Goal: Task Accomplishment & Management: Manage account settings

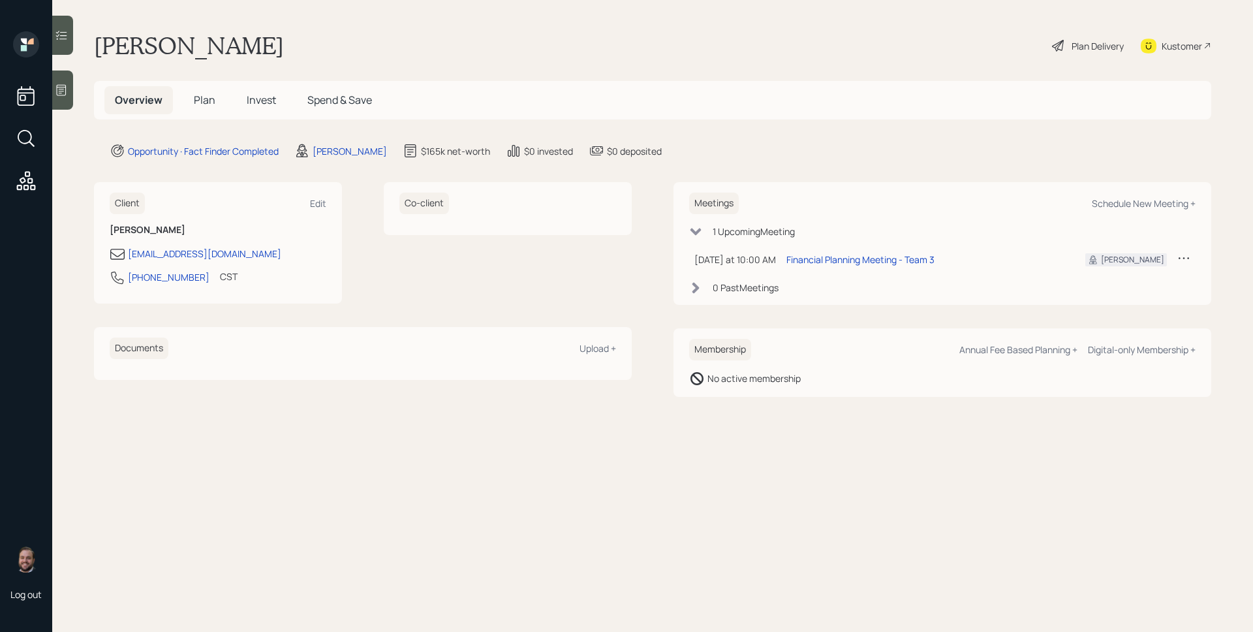
click at [1184, 255] on icon at bounding box center [1183, 257] width 13 height 13
click at [1144, 283] on div "Reschedule" at bounding box center [1143, 283] width 94 height 12
click at [1183, 259] on icon at bounding box center [1183, 257] width 13 height 13
click at [1116, 294] on div "Cancel" at bounding box center [1143, 295] width 94 height 12
click at [1184, 253] on icon at bounding box center [1183, 257] width 13 height 13
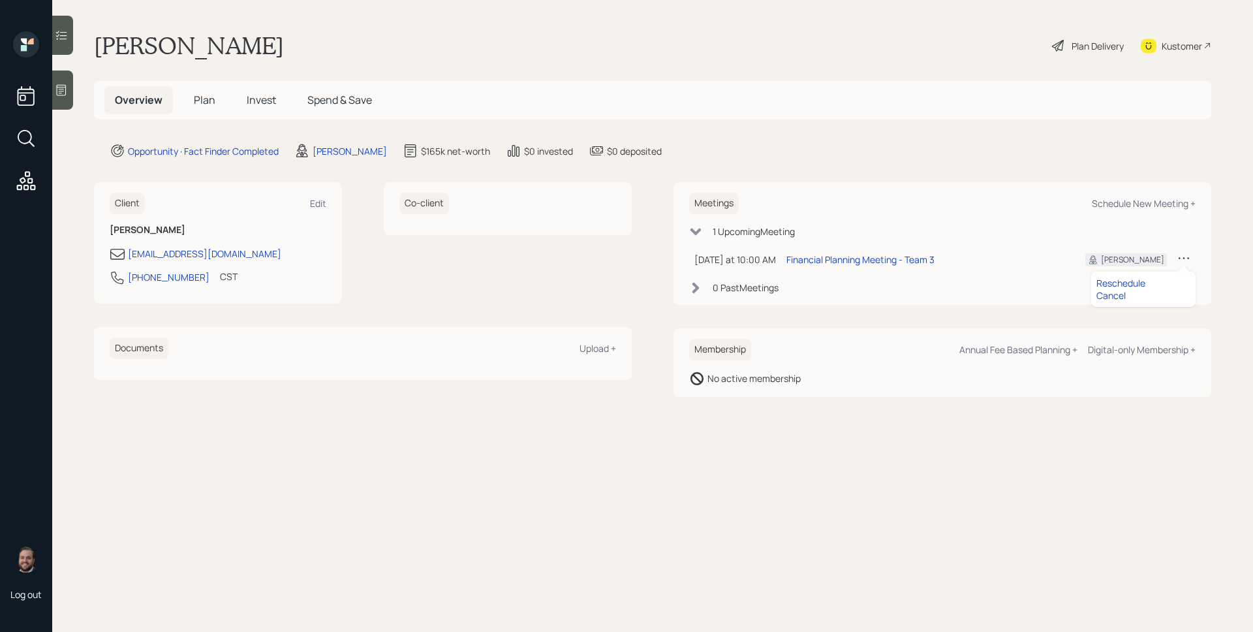
drag, startPoint x: 818, startPoint y: 168, endPoint x: 969, endPoint y: 208, distance: 156.5
click at [818, 168] on main "Edgar East Plan Delivery Kustomer Overview Plan Invest Spend & Save Opportunity…" at bounding box center [652, 316] width 1201 height 632
click at [1136, 203] on div "Schedule New Meeting +" at bounding box center [1144, 203] width 104 height 12
select select "d946c976-65aa-4529-ac9d-02c4f1114fc0"
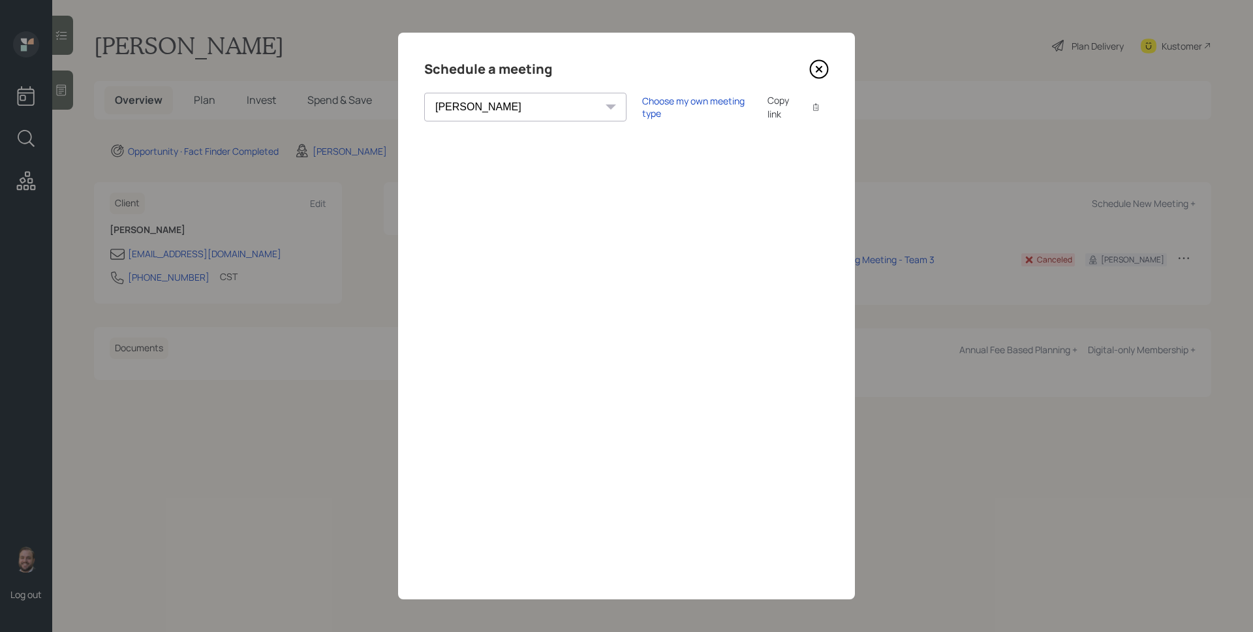
click at [830, 65] on div "Schedule a meeting Theresa Spinello Matthew Burke Xavier Ross Eitan Bar-David I…" at bounding box center [626, 316] width 457 height 566
click at [813, 69] on icon at bounding box center [819, 69] width 20 height 20
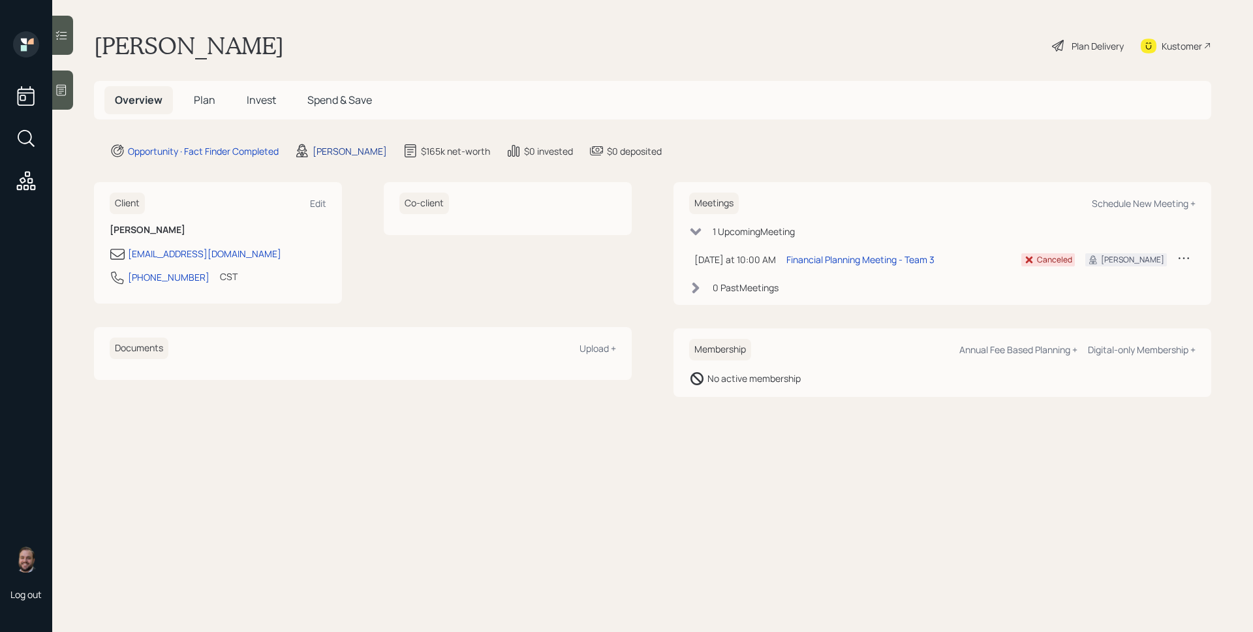
click at [329, 148] on div "[PERSON_NAME]" at bounding box center [350, 151] width 74 height 14
select select "d946c976-65aa-4529-ac9d-02c4f1114fc0"
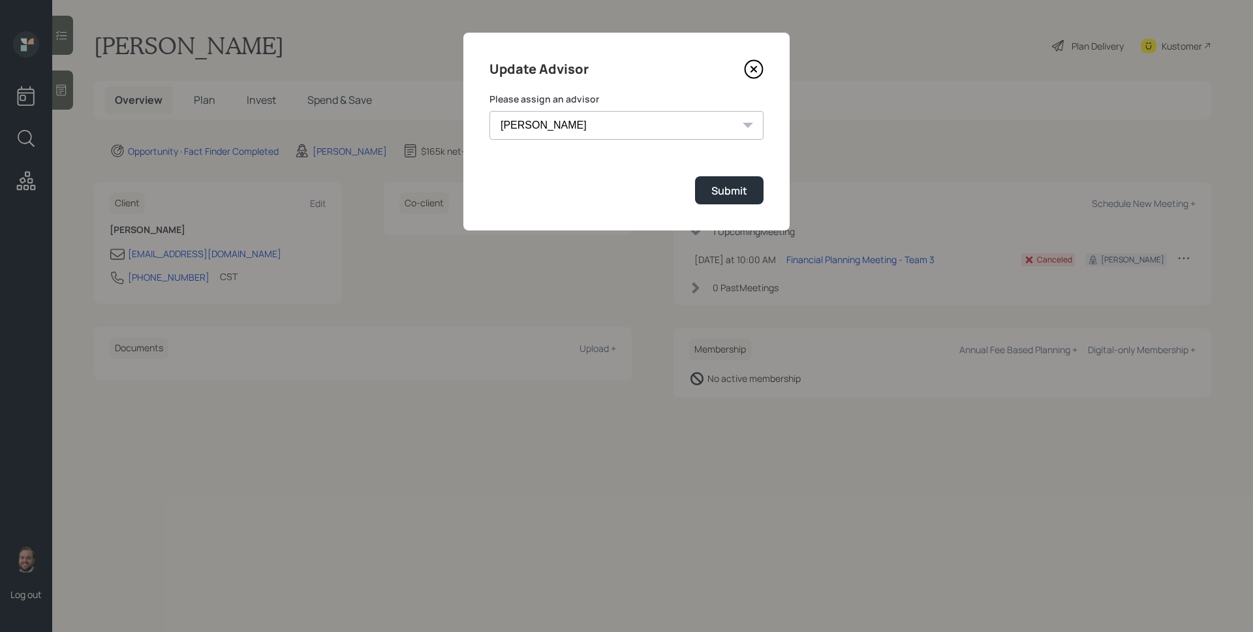
click at [647, 129] on select "Jonah Coleman Tyler End James DiStasi Treva Nostdahl Eric Schwartz Aleksandra S…" at bounding box center [626, 125] width 274 height 29
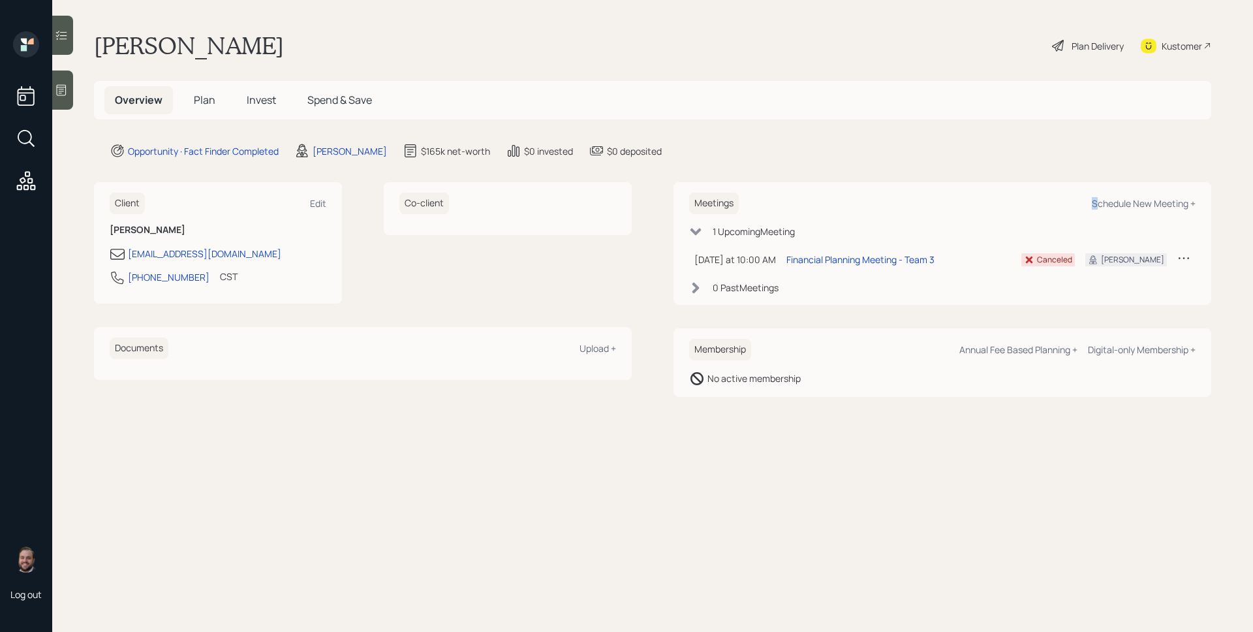
drag, startPoint x: 1096, startPoint y: 197, endPoint x: 1090, endPoint y: 189, distance: 10.3
click at [1123, 204] on div "Schedule New Meeting +" at bounding box center [1144, 203] width 104 height 12
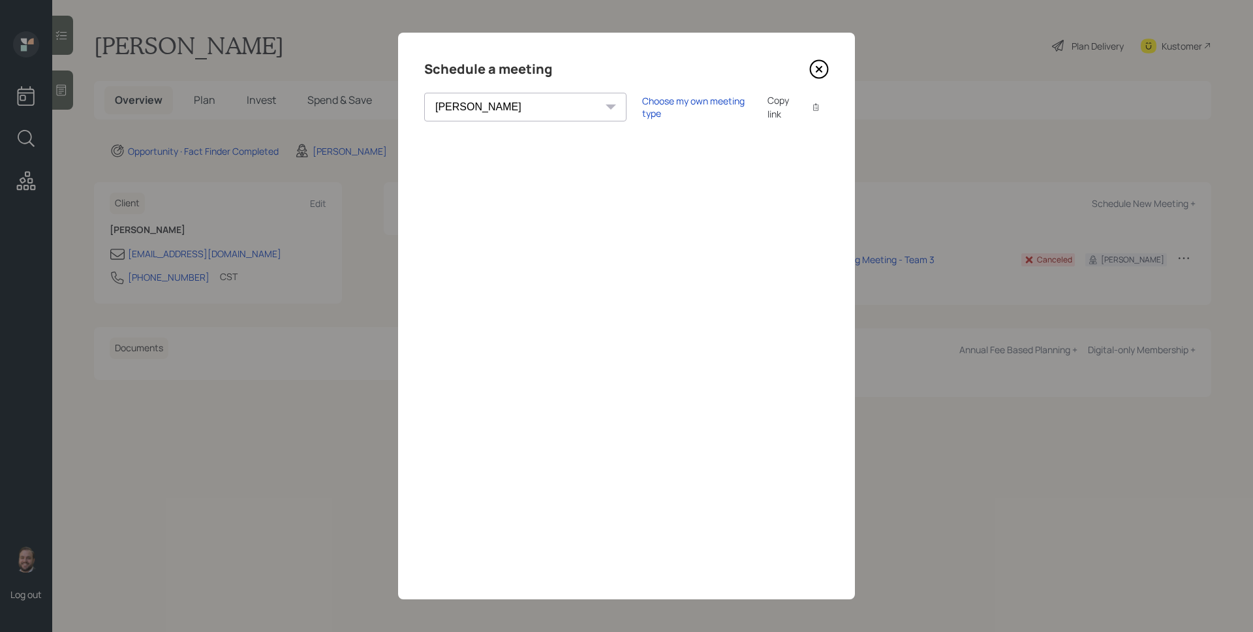
click at [504, 99] on select "Theresa Spinello Matthew Burke Xavier Ross Eitan Bar-David Ian Yamey Trevor Nel…" at bounding box center [525, 107] width 202 height 29
select select "round-robin"
click at [424, 93] on select "Theresa Spinello Matthew Burke Xavier Ross Eitan Bar-David Ian Yamey Trevor Nel…" at bounding box center [525, 107] width 202 height 29
click at [642, 110] on div "Choose my own meeting type" at bounding box center [697, 107] width 110 height 25
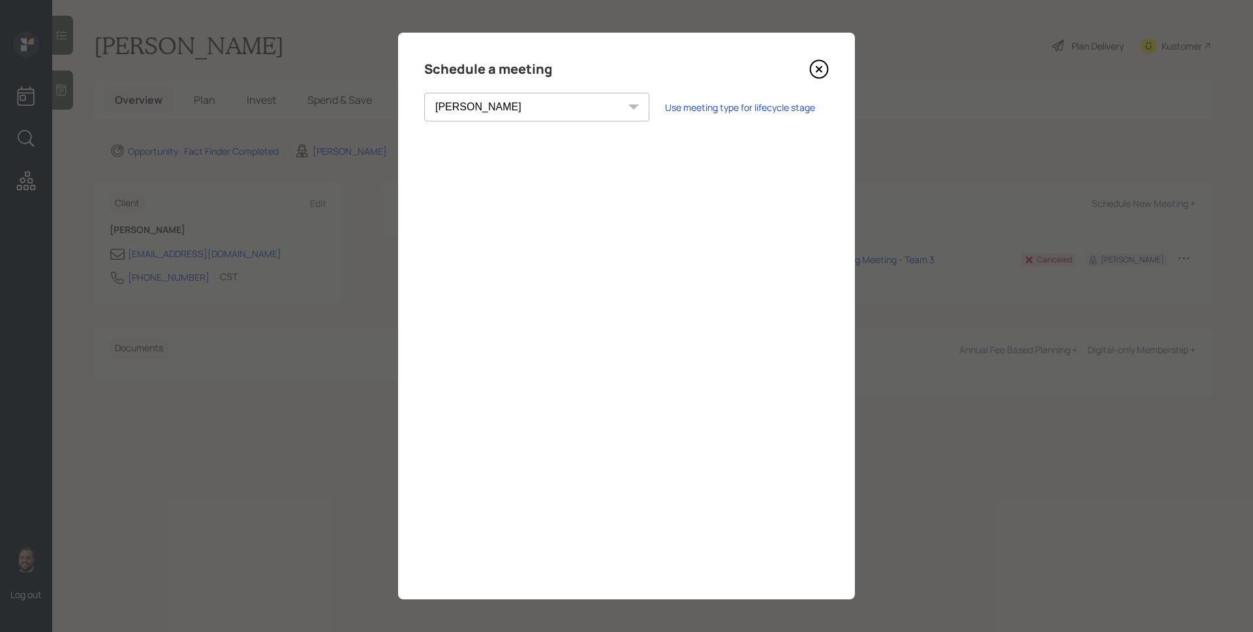
click at [814, 66] on icon at bounding box center [819, 69] width 20 height 20
